Goal: Transaction & Acquisition: Subscribe to service/newsletter

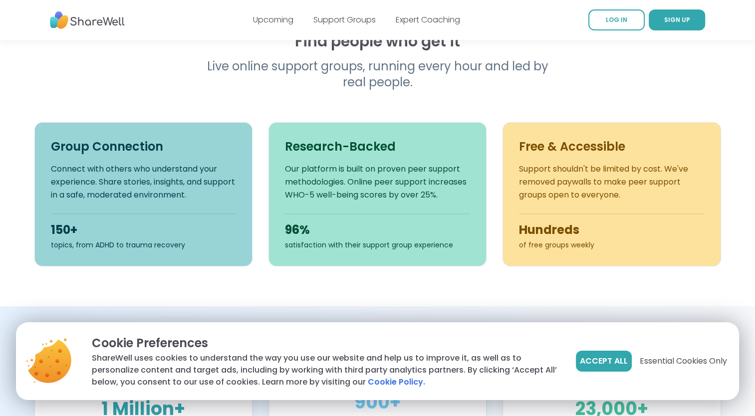
scroll to position [316, 0]
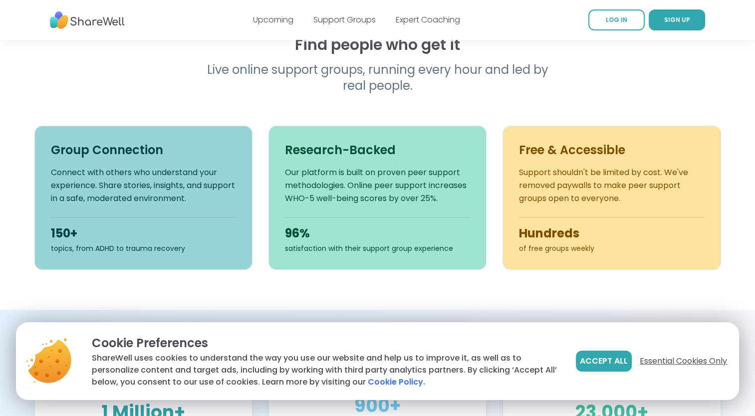
click at [689, 363] on span "Essential Cookies Only" at bounding box center [683, 361] width 87 height 12
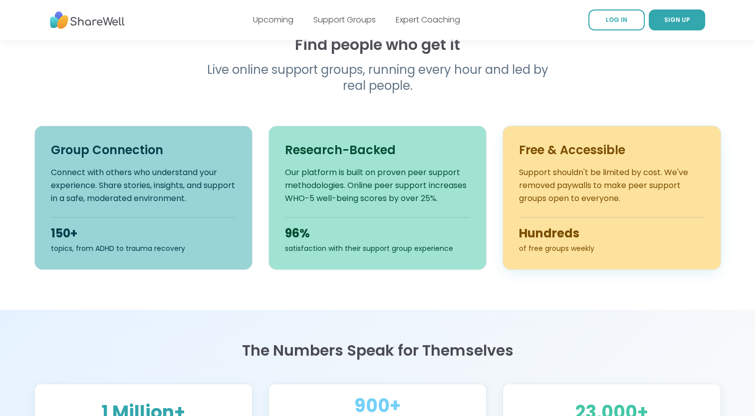
click at [626, 198] on p "Support shouldn't be limited by cost. We've removed paywalls to make peer suppo…" at bounding box center [611, 185] width 185 height 39
click at [627, 204] on p "Support shouldn't be limited by cost. We've removed paywalls to make peer suppo…" at bounding box center [611, 185] width 185 height 39
click at [667, 147] on h3 "Free & Accessible" at bounding box center [611, 150] width 185 height 16
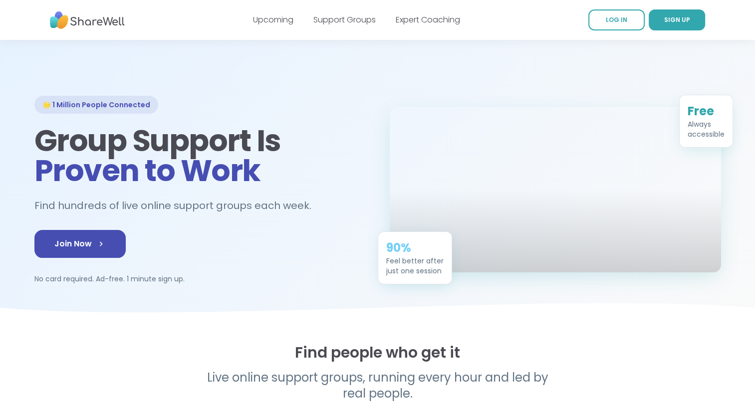
scroll to position [0, 0]
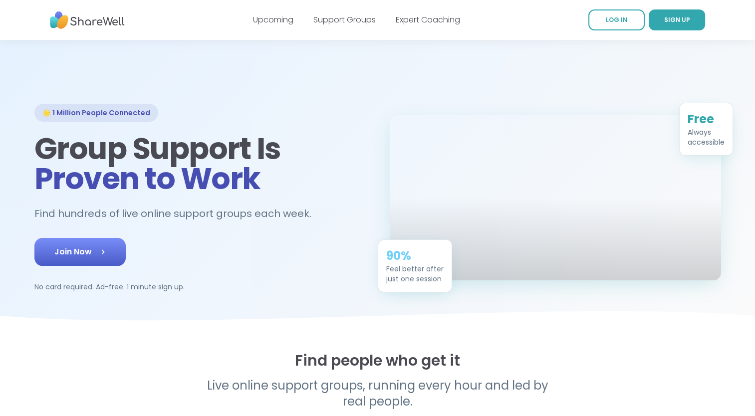
click at [74, 250] on span "Join Now" at bounding box center [79, 252] width 51 height 12
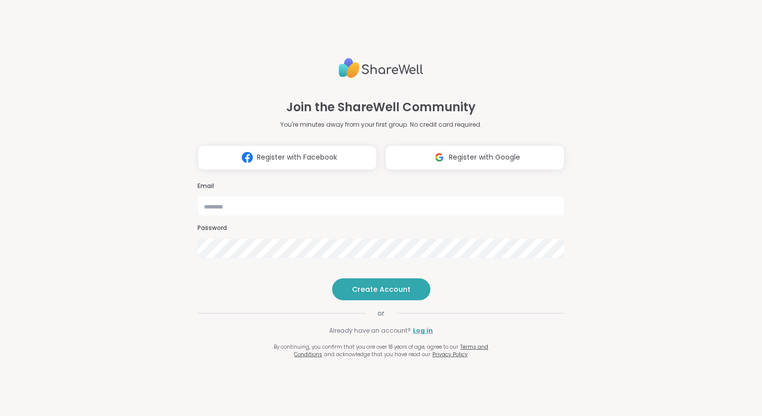
click at [469, 154] on div "Join the ShareWell Community You're minutes away from your first group. No cred…" at bounding box center [381, 202] width 367 height 312
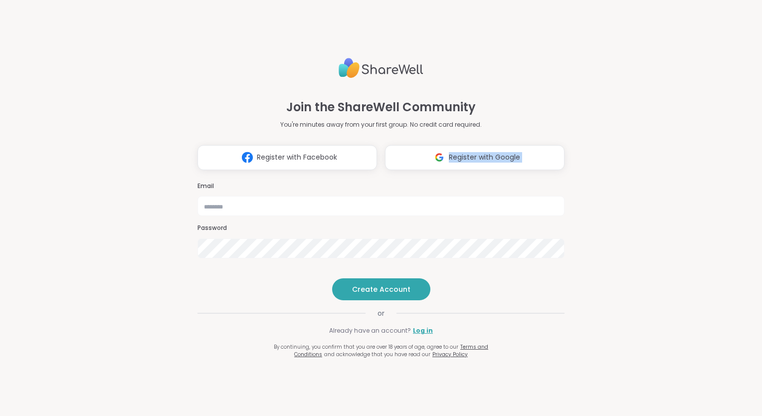
click at [469, 154] on div "Join the ShareWell Community You're minutes away from your first group. No cred…" at bounding box center [381, 202] width 367 height 312
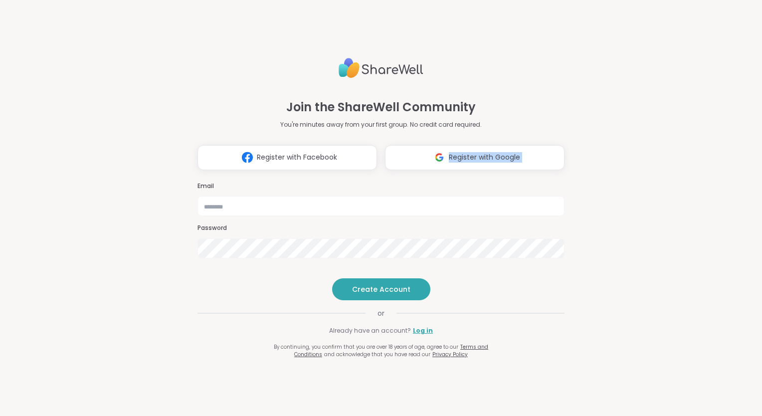
click at [469, 154] on div "Join the ShareWell Community You're minutes away from your first group. No cred…" at bounding box center [381, 202] width 367 height 312
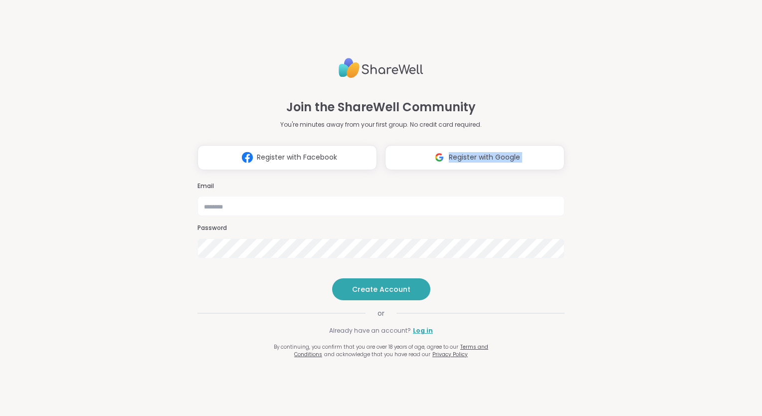
click at [469, 154] on div "Join the ShareWell Community You're minutes away from your first group. No cred…" at bounding box center [381, 202] width 367 height 312
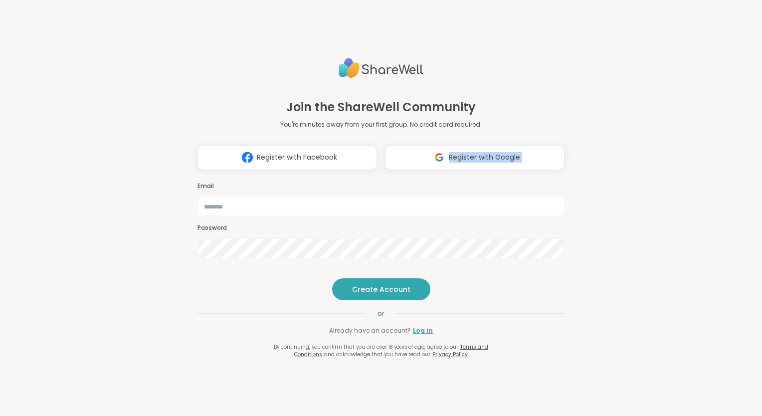
click at [469, 154] on div "Join the ShareWell Community You're minutes away from your first group. No cred…" at bounding box center [381, 202] width 367 height 312
